Goal: Browse casually

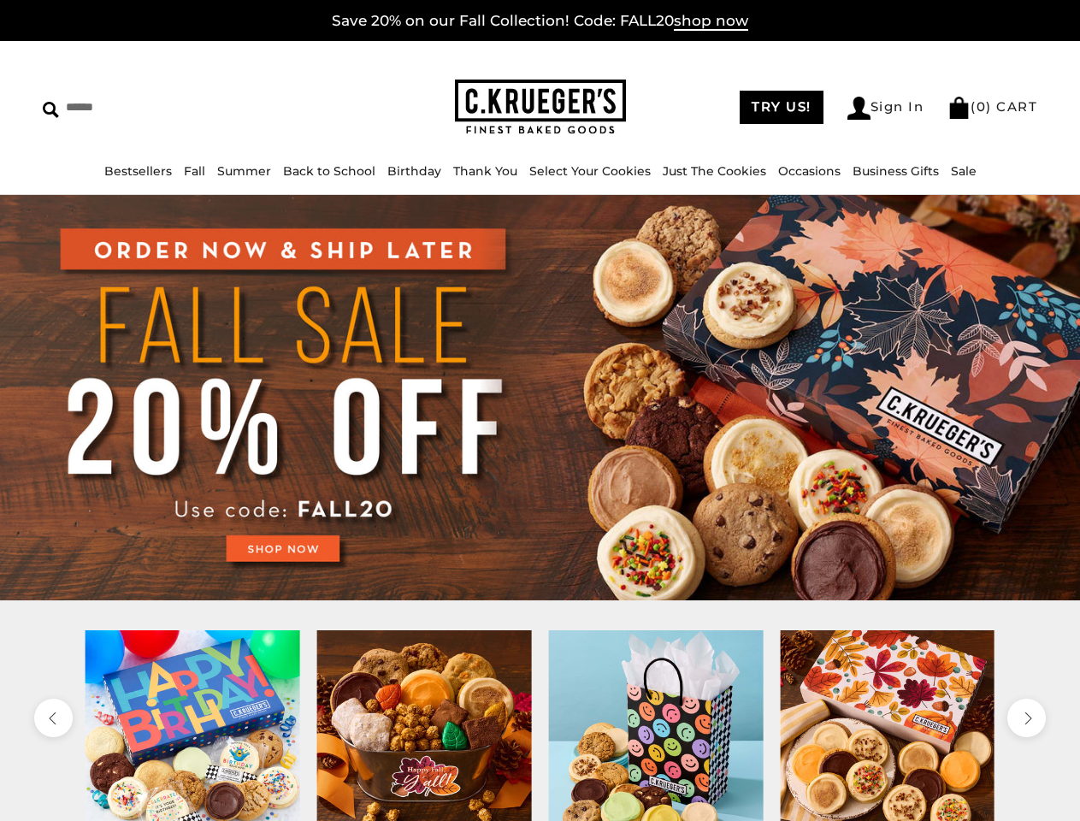
click at [778, 171] on link "Occasions" at bounding box center [809, 170] width 62 height 15
click at [540, 725] on div at bounding box center [656, 737] width 232 height 215
click at [53, 717] on icon "previous" at bounding box center [52, 718] width 15 height 15
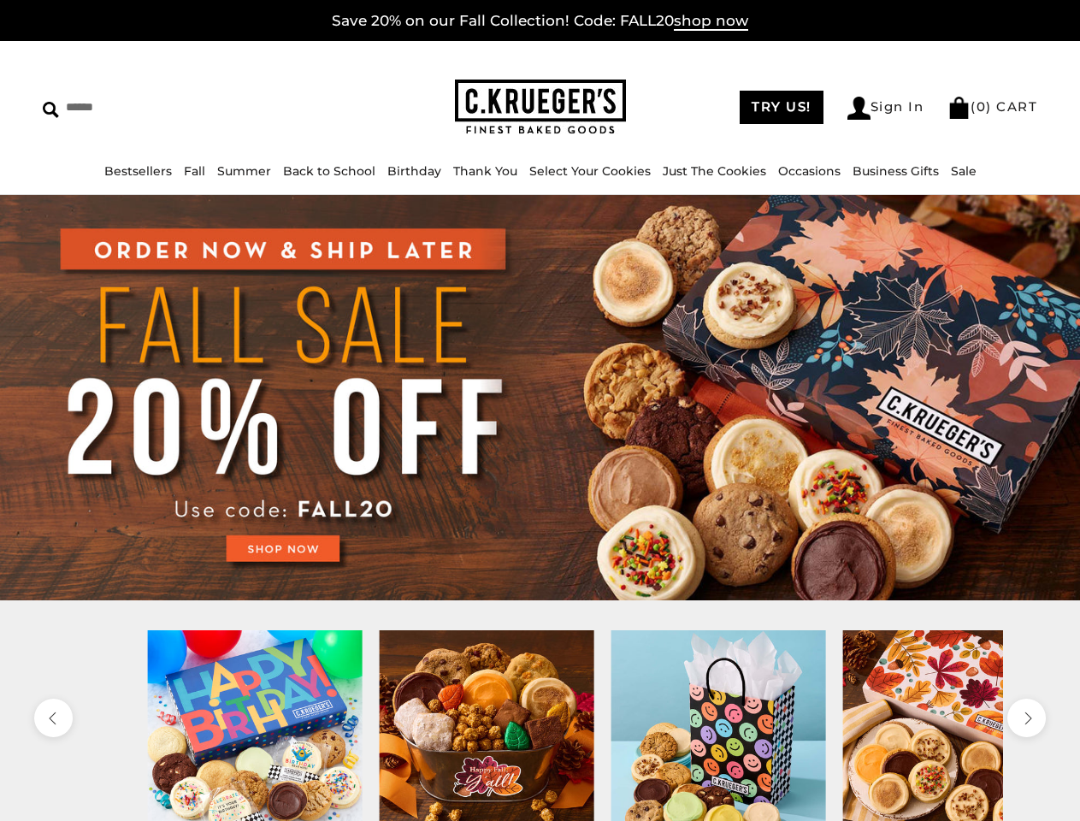
click at [1026, 717] on icon "next" at bounding box center [1025, 718] width 15 height 15
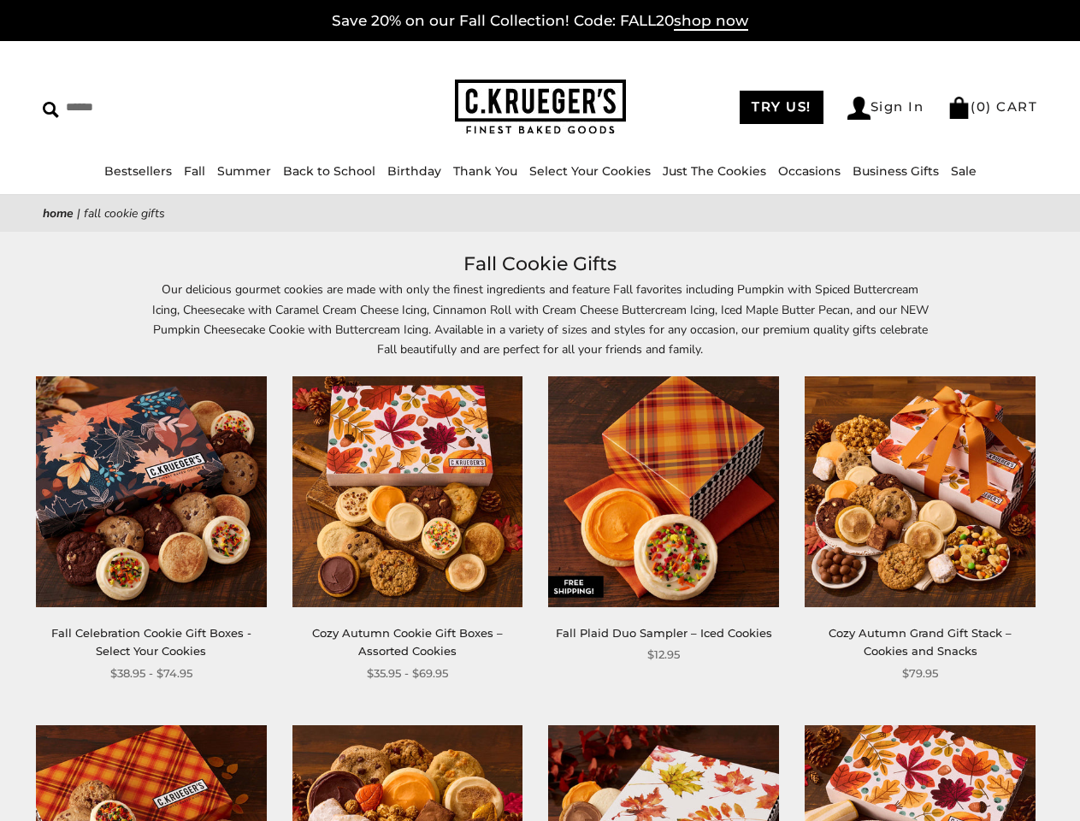
click at [540, 410] on div "**********" at bounding box center [650, 520] width 257 height 288
click at [804, 171] on link "Occasions" at bounding box center [809, 170] width 62 height 15
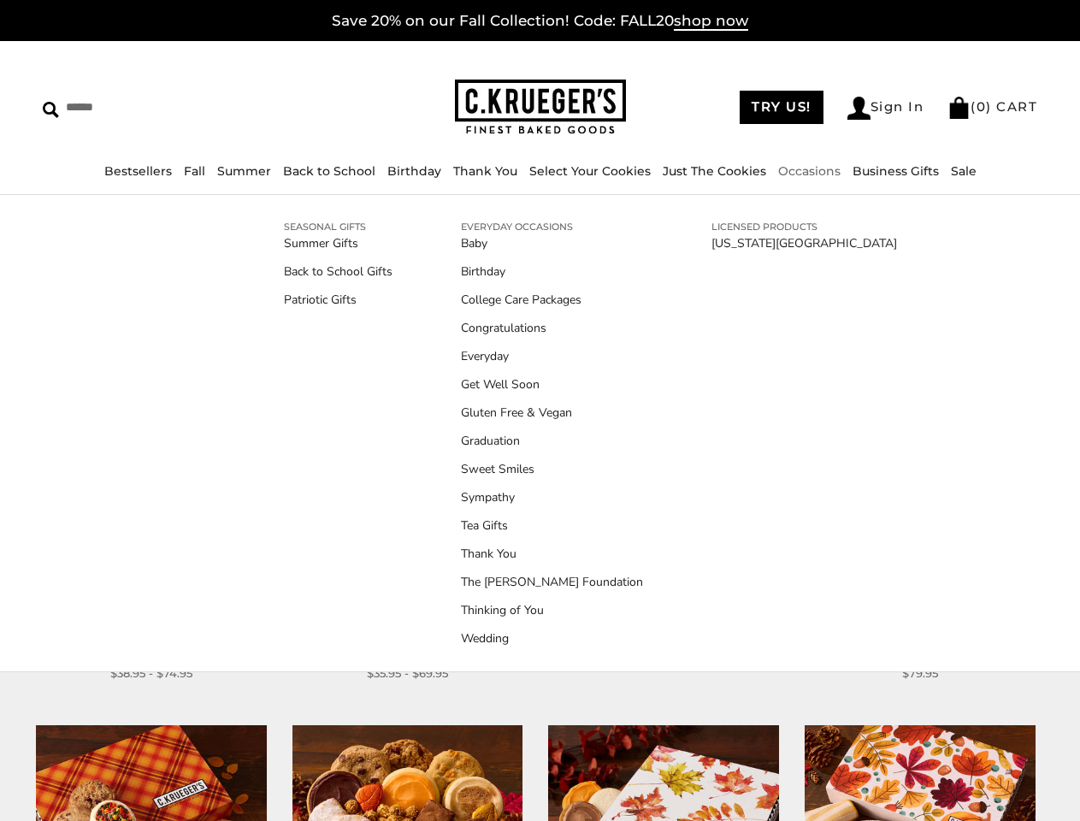
click at [540, 534] on ul "Baby Birthday College Care Packages Congratulations Everyday Get Well Soon Glut…" at bounding box center [552, 440] width 182 height 413
